Goal: Task Accomplishment & Management: Complete application form

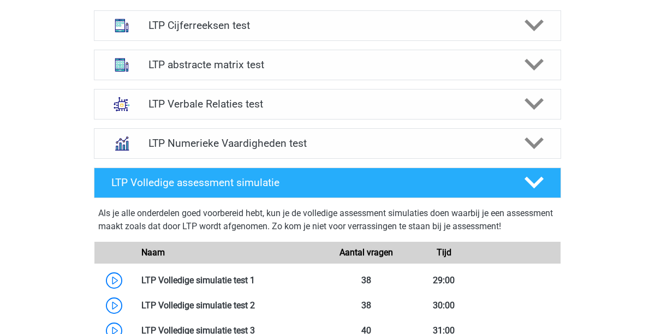
scroll to position [726, 0]
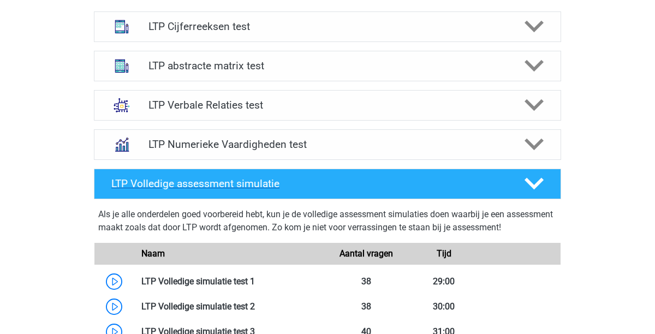
click at [270, 179] on h4 "LTP Volledige assessment simulatie" at bounding box center [308, 183] width 395 height 13
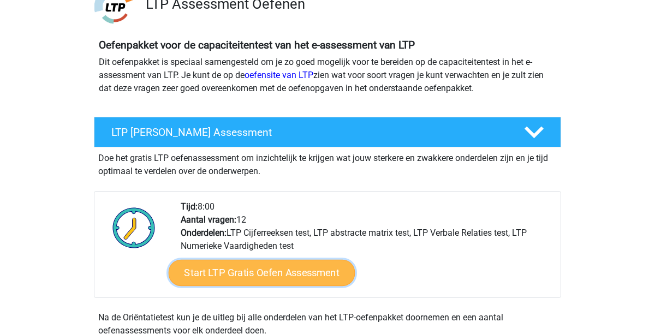
scroll to position [94, 0]
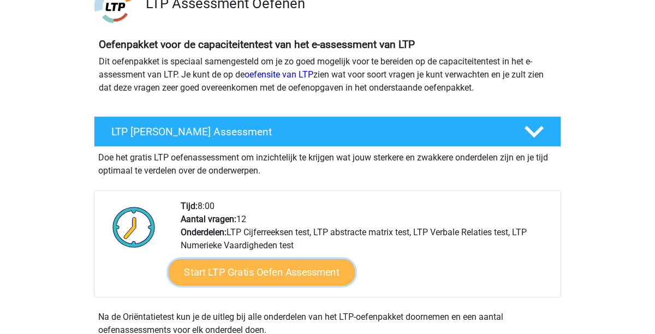
click at [256, 270] on link "Start LTP Gratis Oefen Assessment" at bounding box center [262, 272] width 187 height 26
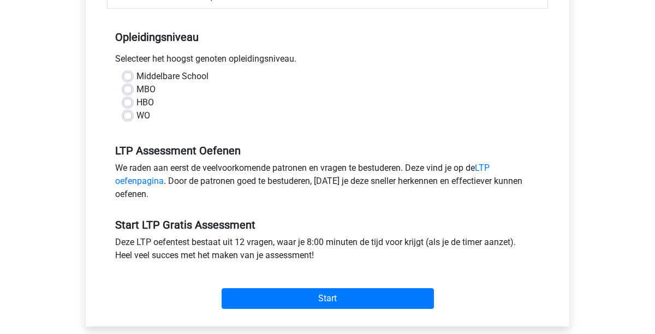
scroll to position [213, 0]
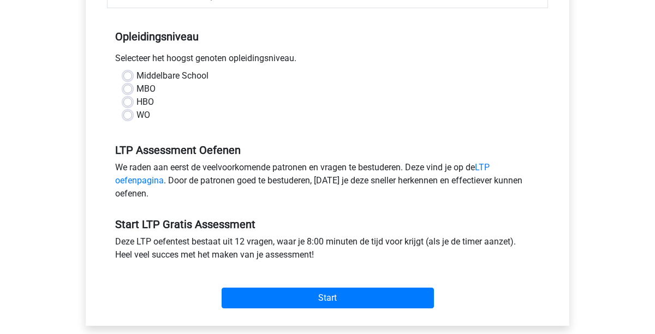
click at [136, 103] on label "HBO" at bounding box center [144, 101] width 17 height 13
click at [125, 103] on input "HBO" at bounding box center [127, 100] width 9 height 11
radio input "true"
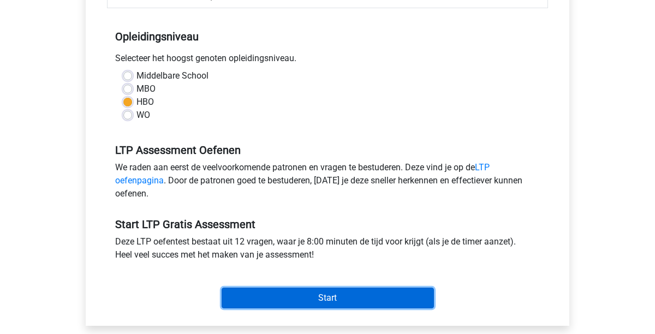
click at [339, 298] on input "Start" at bounding box center [328, 298] width 212 height 21
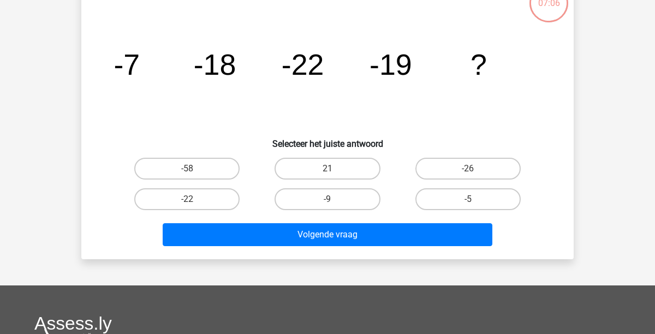
scroll to position [70, 0]
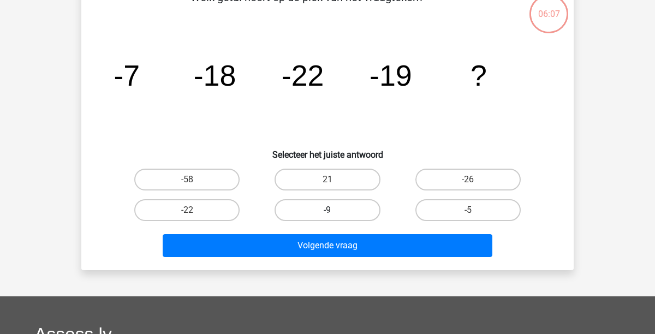
click at [322, 205] on label "-9" at bounding box center [326, 210] width 105 height 22
click at [327, 210] on input "-9" at bounding box center [330, 213] width 7 height 7
radio input "true"
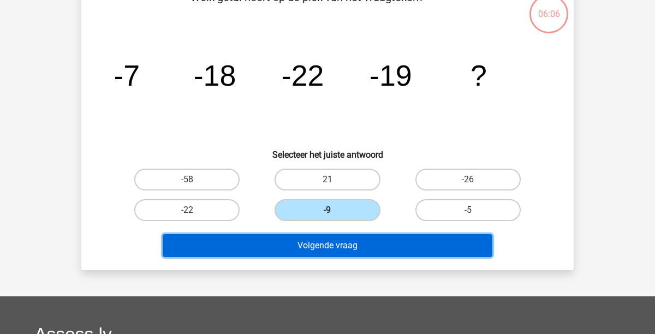
click at [331, 249] on button "Volgende vraag" at bounding box center [328, 245] width 330 height 23
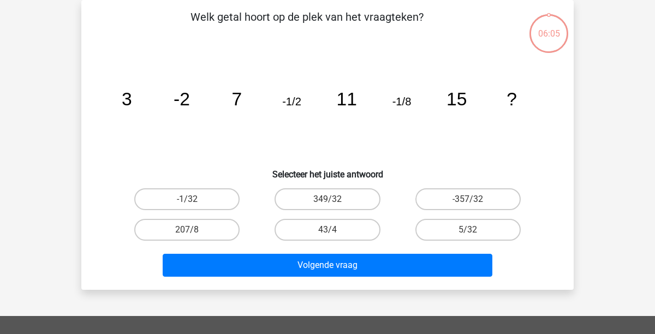
scroll to position [50, 0]
click at [211, 201] on label "-1/32" at bounding box center [186, 199] width 105 height 22
click at [194, 201] on input "-1/32" at bounding box center [190, 202] width 7 height 7
radio input "true"
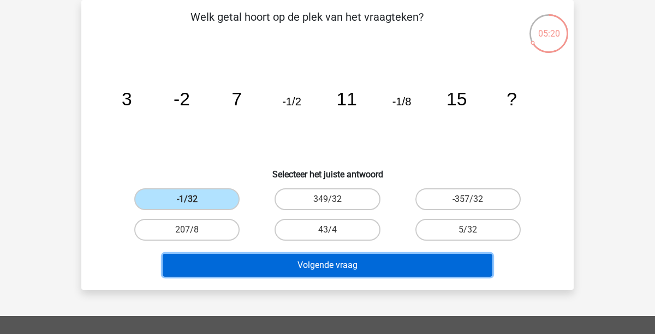
click at [314, 264] on button "Volgende vraag" at bounding box center [328, 265] width 330 height 23
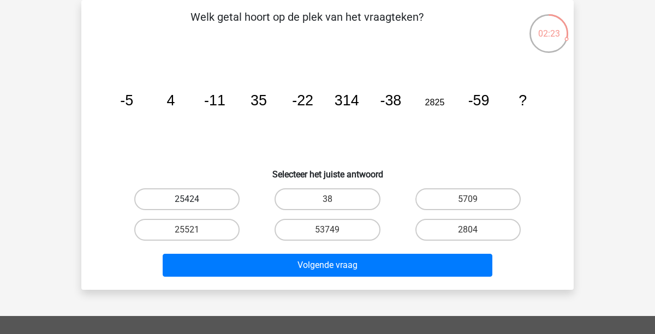
click at [197, 200] on label "25424" at bounding box center [186, 199] width 105 height 22
click at [194, 200] on input "25424" at bounding box center [190, 202] width 7 height 7
radio input "true"
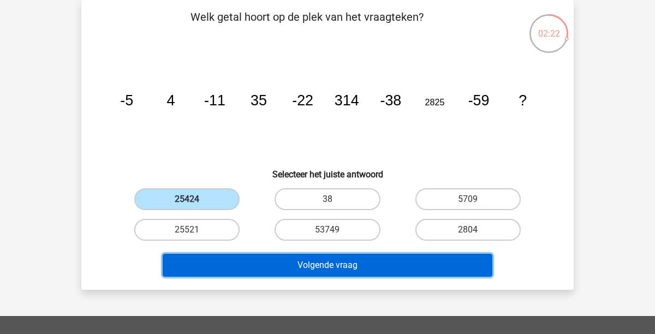
click at [282, 264] on button "Volgende vraag" at bounding box center [328, 265] width 330 height 23
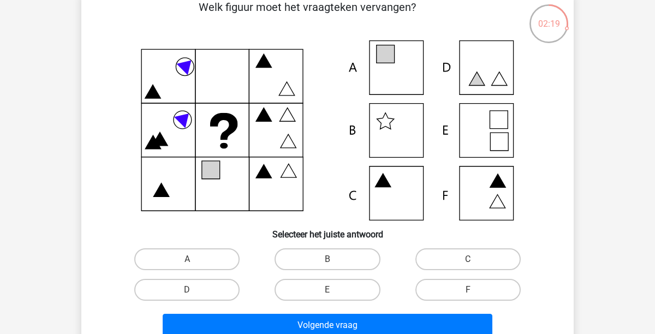
scroll to position [59, 0]
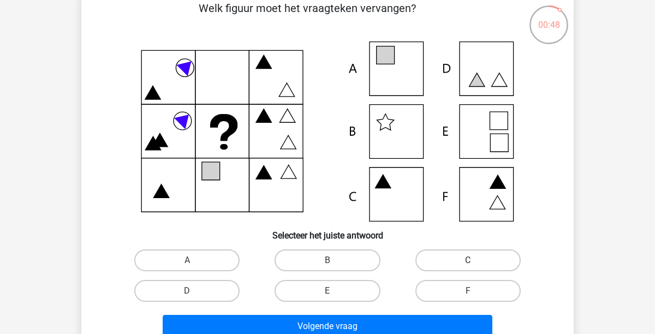
click at [489, 259] on label "C" at bounding box center [467, 260] width 105 height 22
click at [475, 260] on input "C" at bounding box center [471, 263] width 7 height 7
radio input "true"
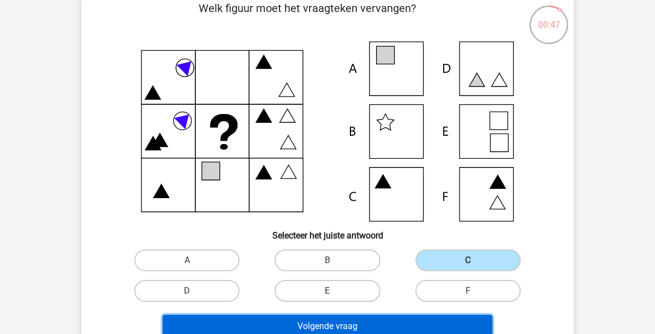
click at [429, 329] on button "Volgende vraag" at bounding box center [328, 326] width 330 height 23
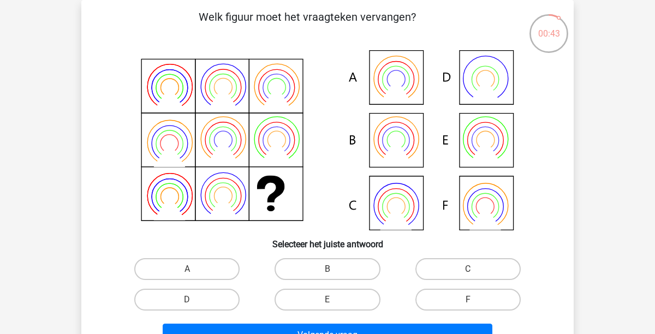
scroll to position [49, 0]
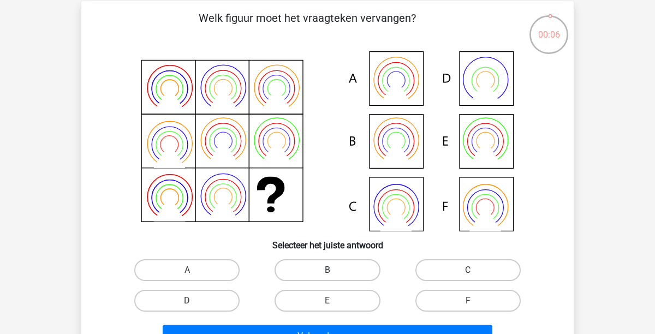
click at [325, 270] on label "B" at bounding box center [326, 270] width 105 height 22
click at [327, 270] on input "B" at bounding box center [330, 273] width 7 height 7
radio input "true"
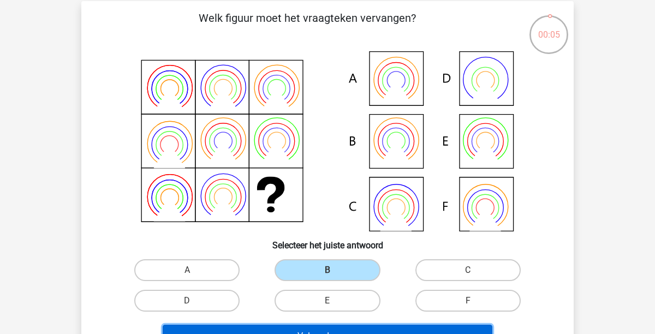
click at [327, 328] on button "Volgende vraag" at bounding box center [328, 336] width 330 height 23
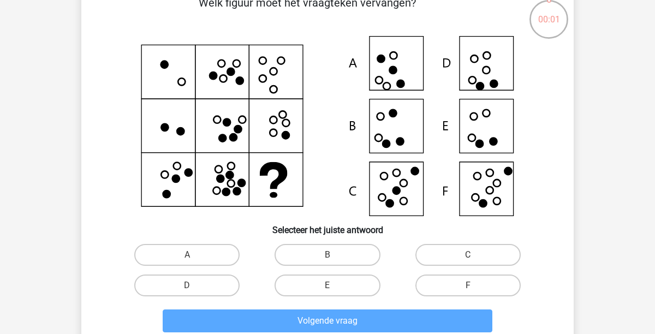
scroll to position [63, 0]
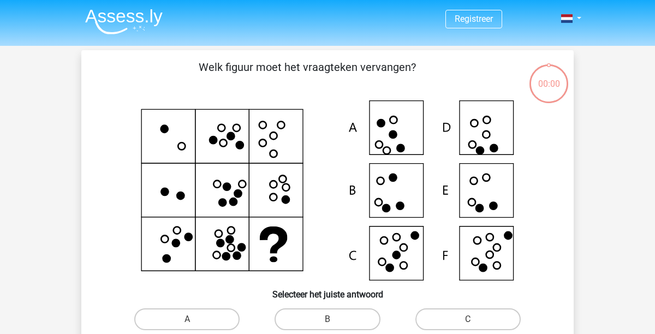
scroll to position [63, 0]
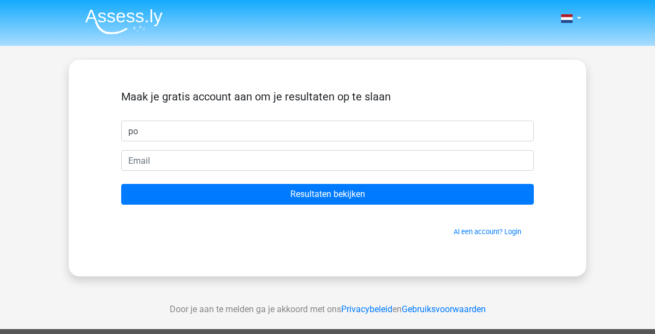
type input "p"
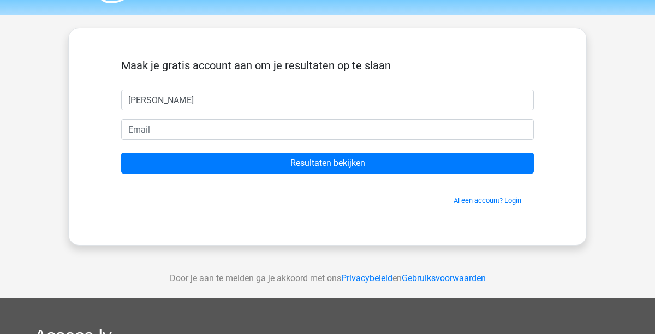
scroll to position [30, 0]
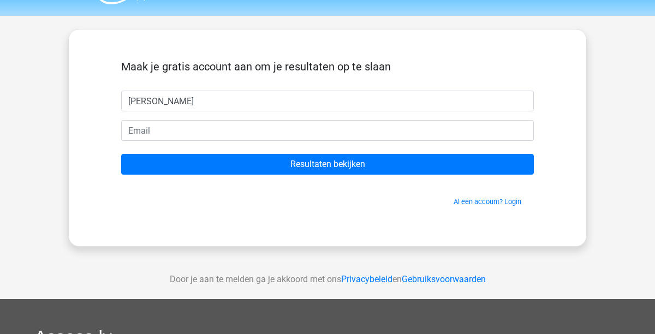
type input "[PERSON_NAME]"
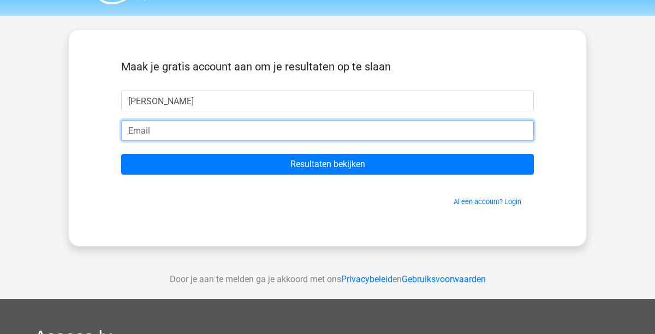
click at [342, 131] on input "email" at bounding box center [327, 130] width 412 height 21
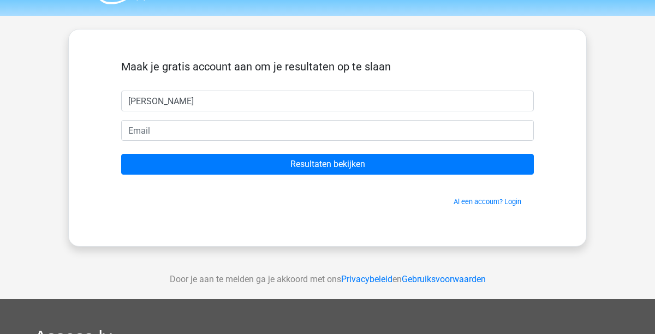
click at [362, 203] on span "Al een account? Login" at bounding box center [327, 201] width 404 height 10
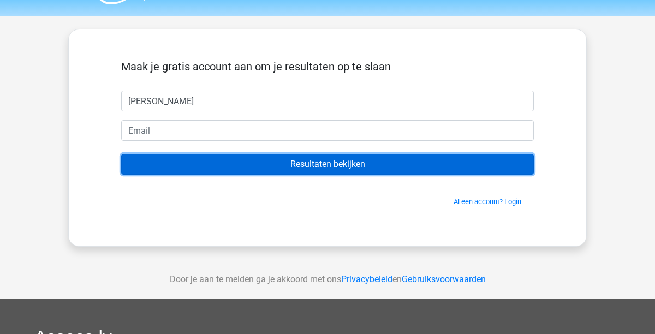
click at [352, 162] on input "Resultaten bekijken" at bounding box center [327, 164] width 412 height 21
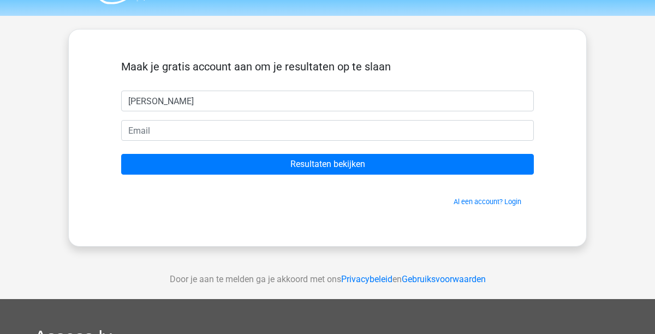
click at [351, 217] on div "Maak je gratis account aan om je resultaten op te slaan [PERSON_NAME] Resultate…" at bounding box center [327, 138] width 465 height 164
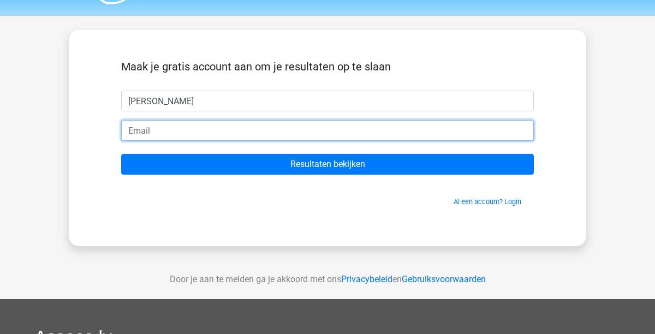
click at [311, 132] on input "email" at bounding box center [327, 130] width 412 height 21
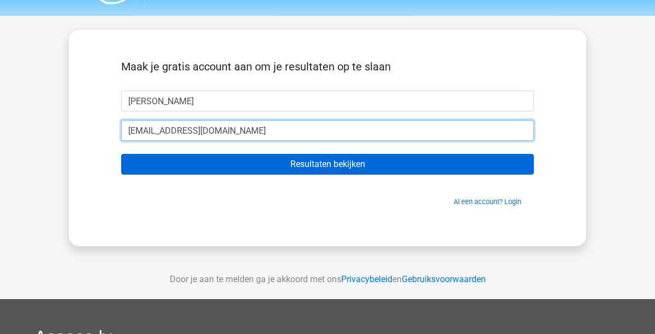
type input "[EMAIL_ADDRESS][DOMAIN_NAME]"
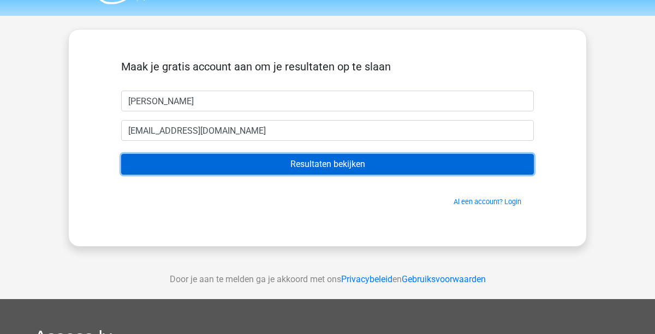
click at [348, 163] on input "Resultaten bekijken" at bounding box center [327, 164] width 412 height 21
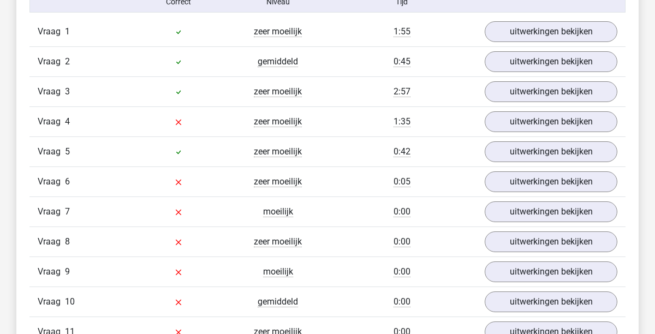
scroll to position [1228, 0]
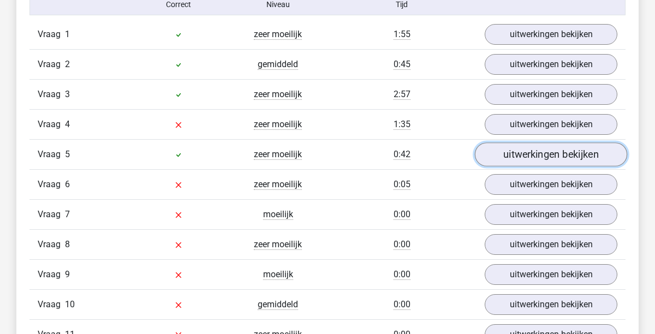
click at [540, 160] on link "uitwerkingen bekijken" at bounding box center [551, 154] width 152 height 24
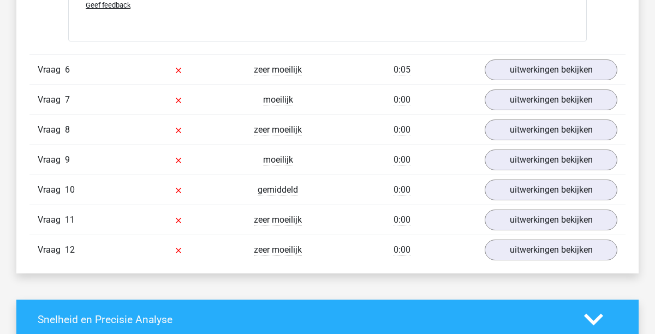
scroll to position [2069, 0]
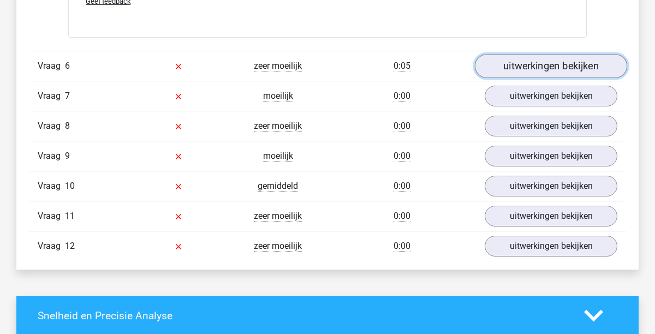
click at [538, 65] on link "uitwerkingen bekijken" at bounding box center [551, 66] width 152 height 24
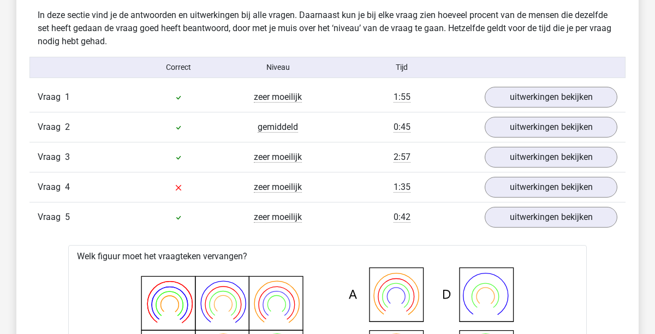
scroll to position [1161, 0]
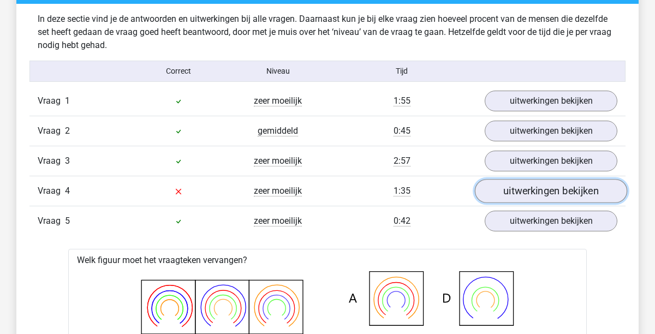
click at [559, 188] on link "uitwerkingen bekijken" at bounding box center [551, 191] width 152 height 24
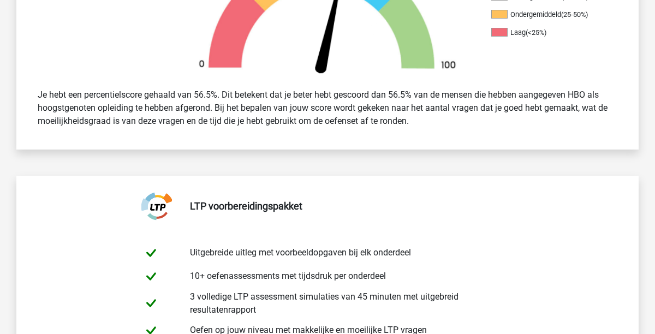
scroll to position [381, 0]
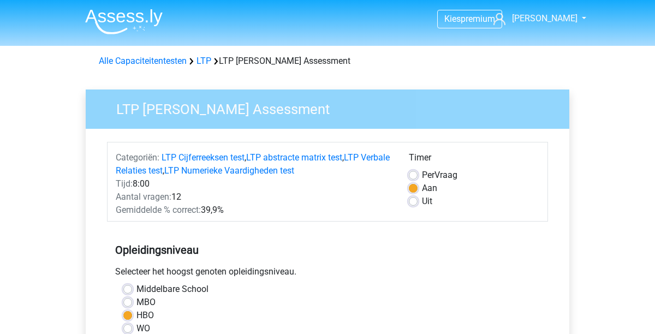
scroll to position [213, 0]
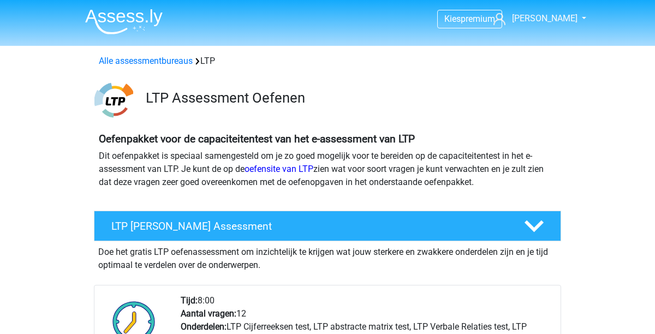
scroll to position [93, 0]
